Goal: Task Accomplishment & Management: Complete application form

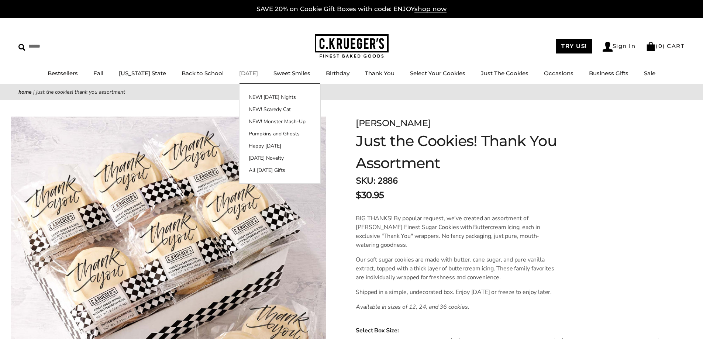
click at [243, 76] on link "[DATE]" at bounding box center [248, 73] width 19 height 7
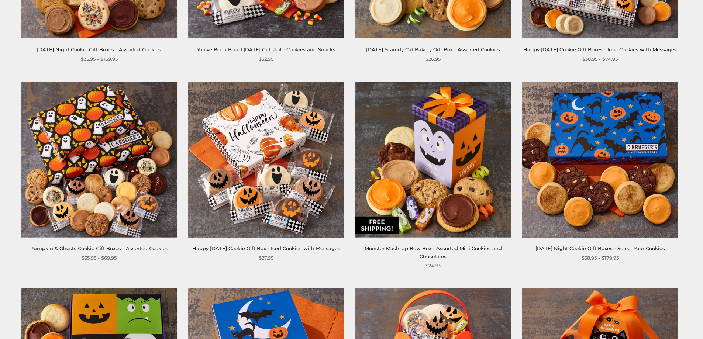
scroll to position [295, 0]
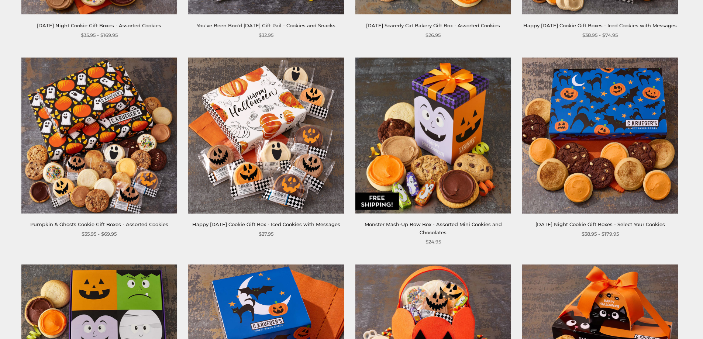
click at [278, 194] on img at bounding box center [266, 136] width 156 height 156
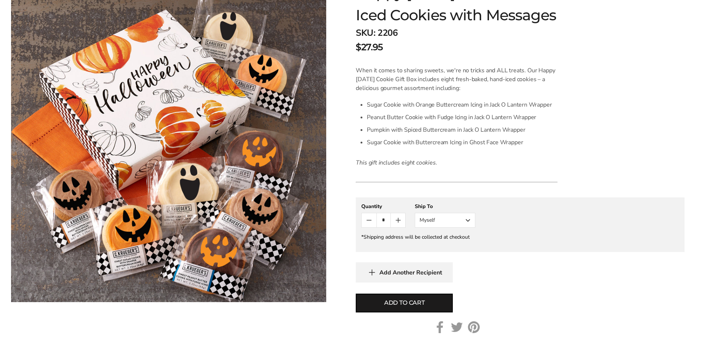
scroll to position [148, 0]
click at [388, 228] on input "*" at bounding box center [383, 221] width 14 height 14
click at [397, 225] on icon "Count plus" at bounding box center [398, 220] width 9 height 9
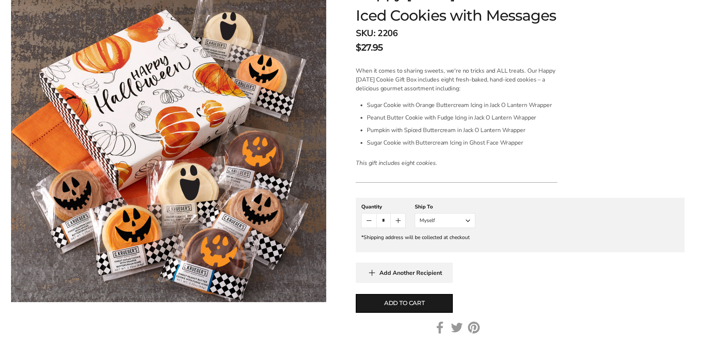
click at [397, 225] on icon "Count plus" at bounding box center [398, 220] width 9 height 9
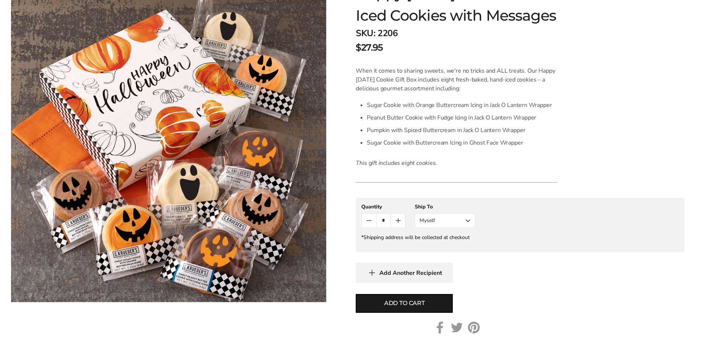
click at [397, 225] on icon "Count plus" at bounding box center [398, 220] width 9 height 9
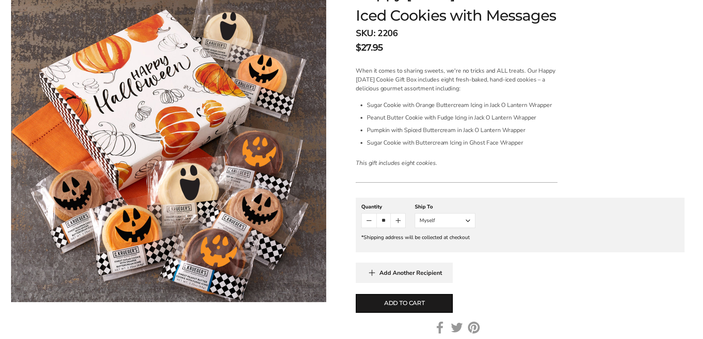
click at [397, 225] on icon "Count plus" at bounding box center [398, 220] width 9 height 9
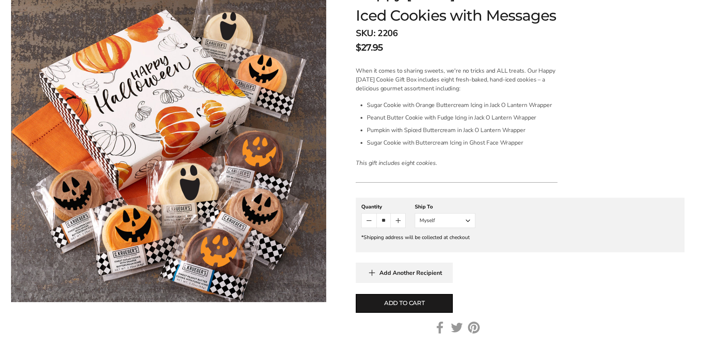
click at [397, 225] on icon "Count plus" at bounding box center [398, 220] width 9 height 9
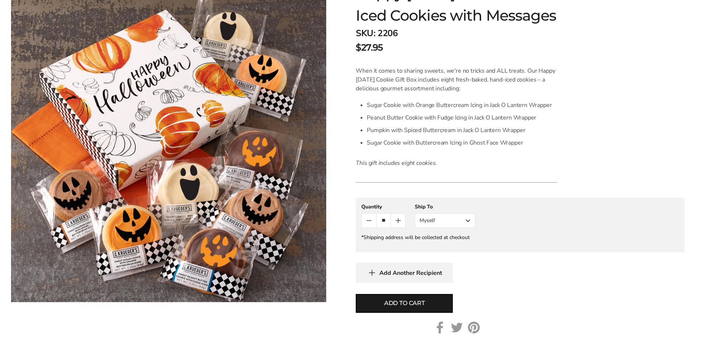
click at [397, 225] on icon "Count plus" at bounding box center [398, 220] width 9 height 9
type input "**"
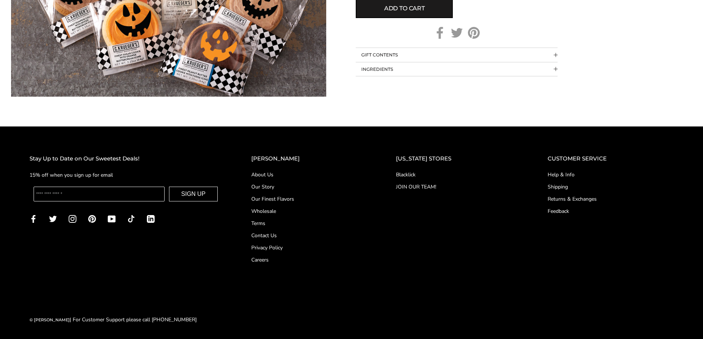
scroll to position [443, 0]
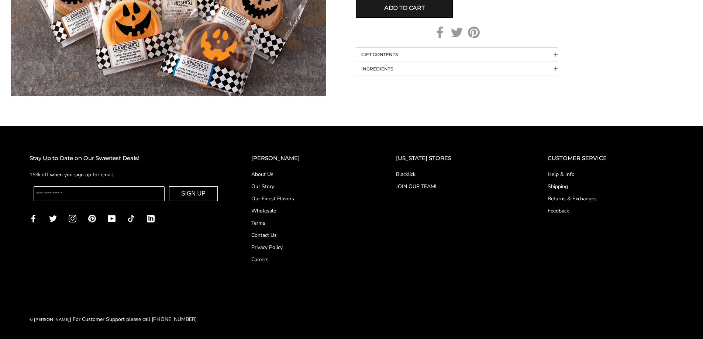
click at [289, 214] on link "Wholesale" at bounding box center [308, 211] width 115 height 8
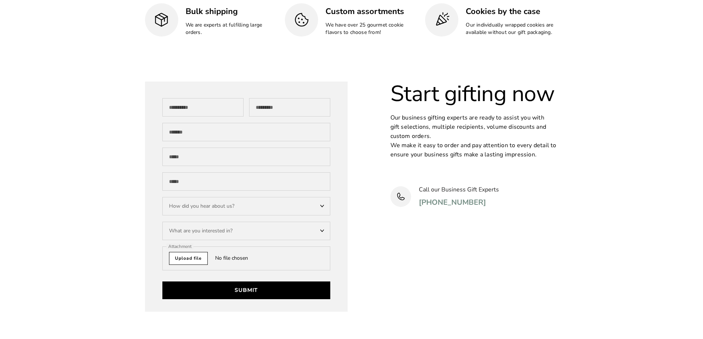
scroll to position [2215, 0]
click at [233, 98] on input "First Name" at bounding box center [202, 107] width 81 height 18
type input "*****"
type input "******"
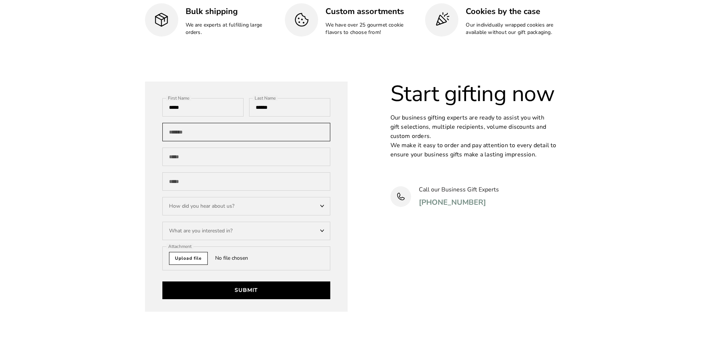
type input "**********"
click at [222, 197] on div "How did you hear about us?" at bounding box center [246, 206] width 168 height 18
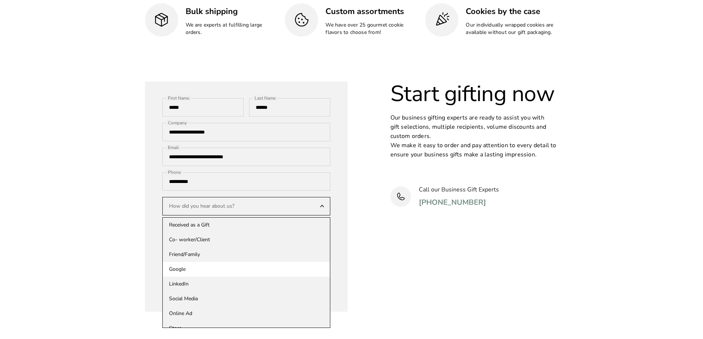
click at [185, 262] on div "Google" at bounding box center [246, 269] width 167 height 15
select select "******"
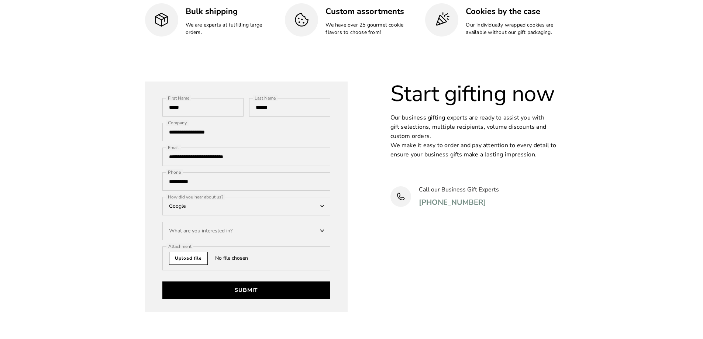
click at [294, 222] on div "What are you interested in?" at bounding box center [246, 231] width 168 height 18
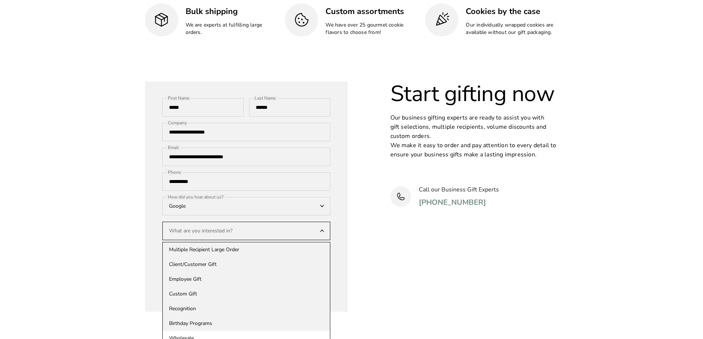
click at [188, 331] on div "Wholesale" at bounding box center [246, 338] width 167 height 15
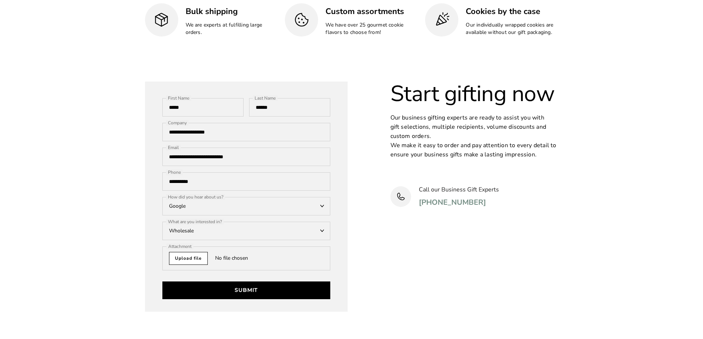
click at [220, 222] on div "Wholesale" at bounding box center [246, 231] width 168 height 18
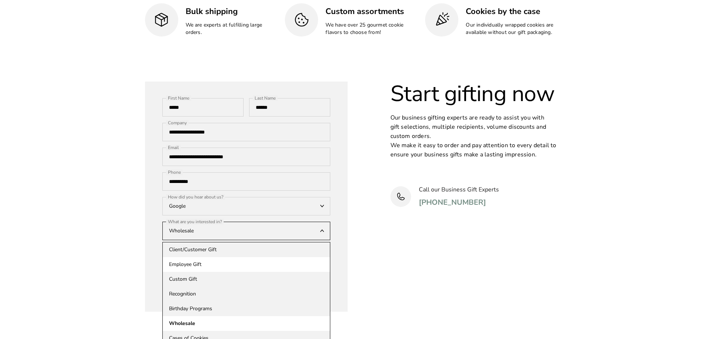
scroll to position [23, 0]
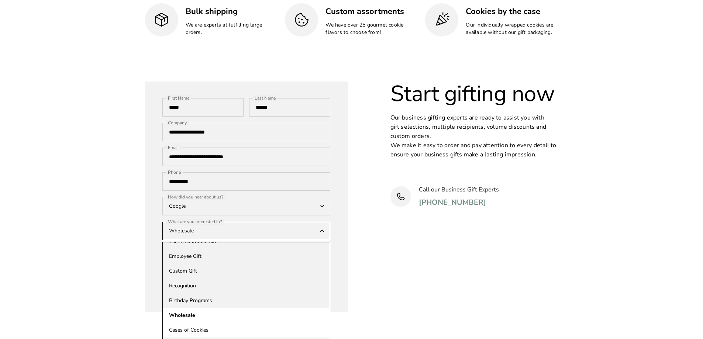
click at [203, 323] on div "Cases of Cookies" at bounding box center [246, 330] width 167 height 15
select select "**********"
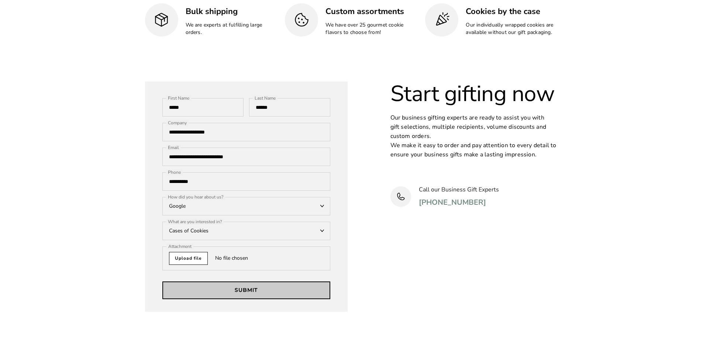
click at [241, 281] on button "Submit" at bounding box center [246, 290] width 168 height 18
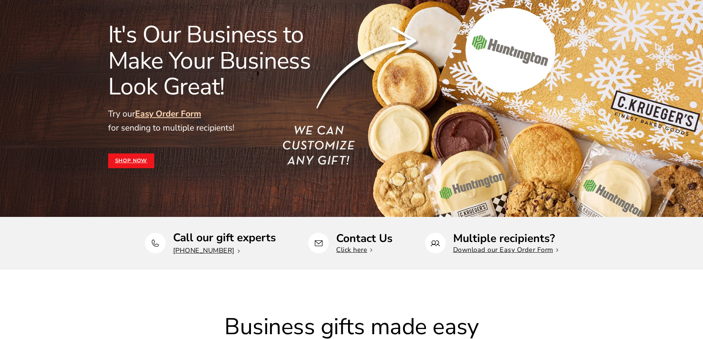
scroll to position [79, 0]
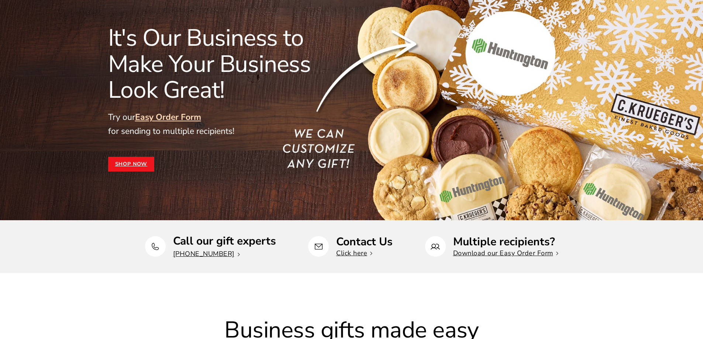
click at [132, 162] on link "Shop Now" at bounding box center [131, 164] width 46 height 15
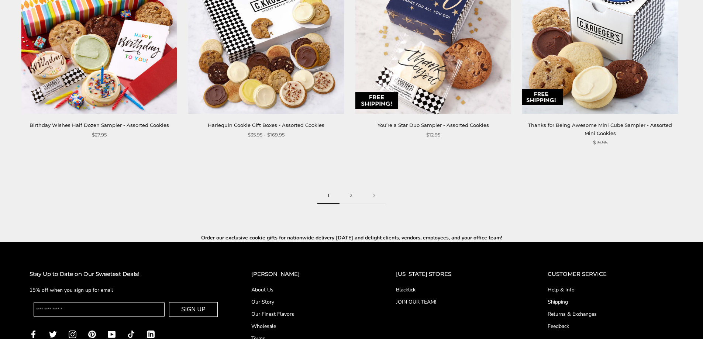
scroll to position [1144, 0]
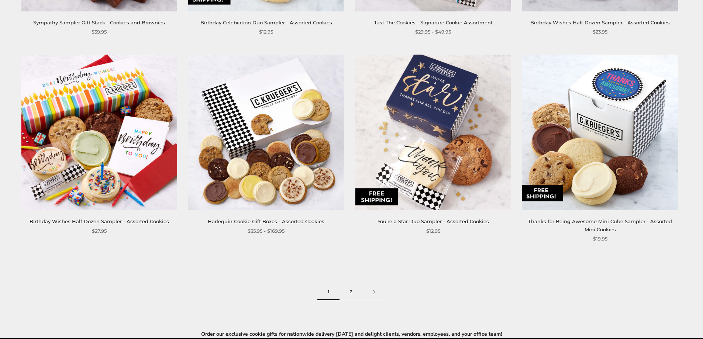
click at [351, 291] on link "2" at bounding box center [350, 292] width 23 height 17
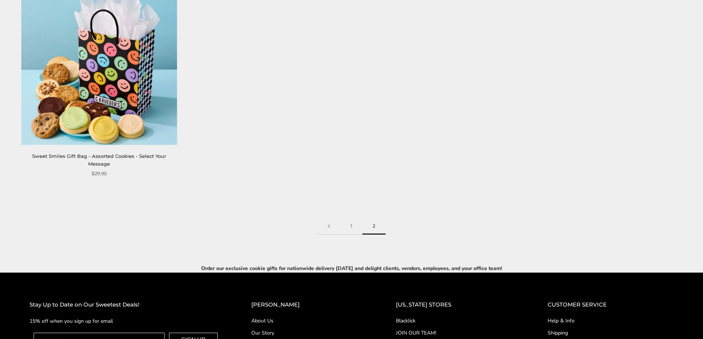
scroll to position [1070, 0]
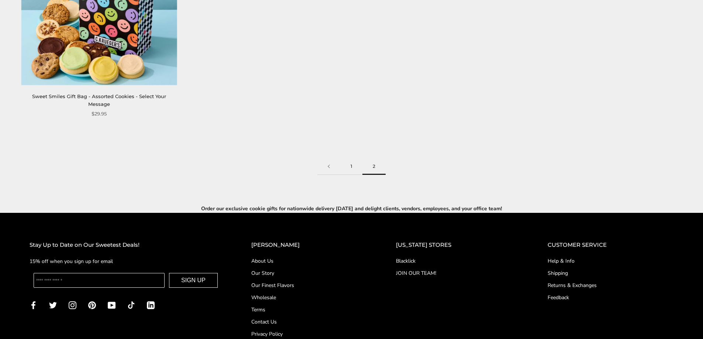
click at [350, 160] on link "1" at bounding box center [351, 166] width 22 height 17
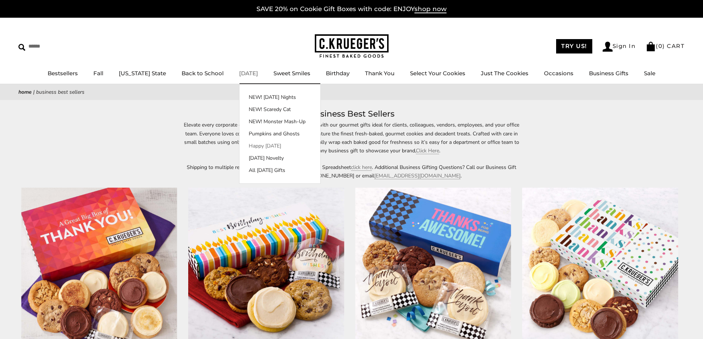
click at [251, 144] on link "Happy [DATE]" at bounding box center [279, 146] width 81 height 8
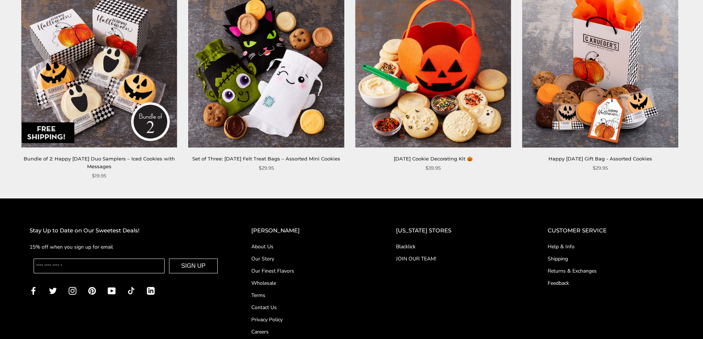
scroll to position [517, 0]
